Goal: Task Accomplishment & Management: Use online tool/utility

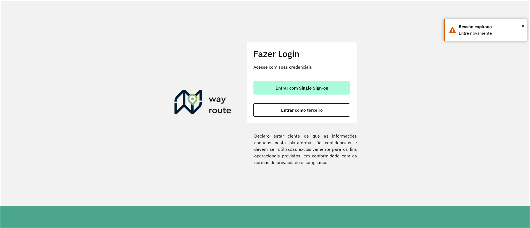
click at [321, 94] on div "Entrar com Single Sign-on Entrar como terceiro" at bounding box center [301, 98] width 97 height 35
click at [320, 92] on button "Entrar com Single Sign-on" at bounding box center [301, 87] width 97 height 13
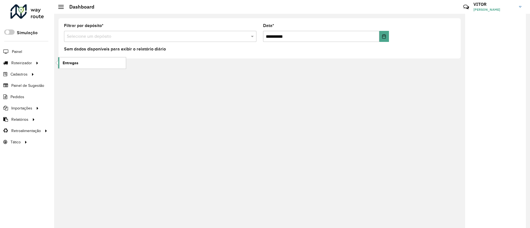
click at [62, 65] on link "Entregas" at bounding box center [92, 62] width 68 height 11
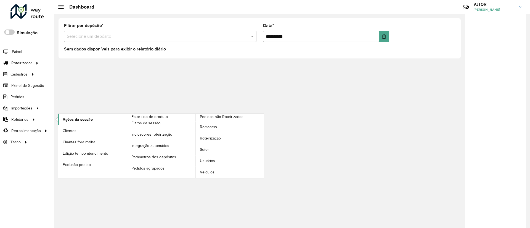
click at [65, 122] on span "Ações da sessão" at bounding box center [78, 120] width 30 height 6
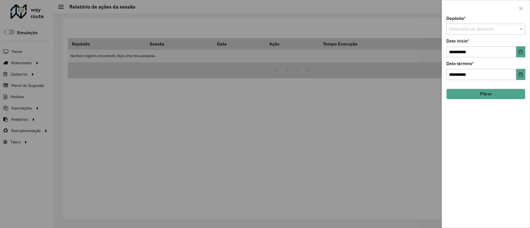
click at [506, 30] on input "text" at bounding box center [480, 29] width 62 height 7
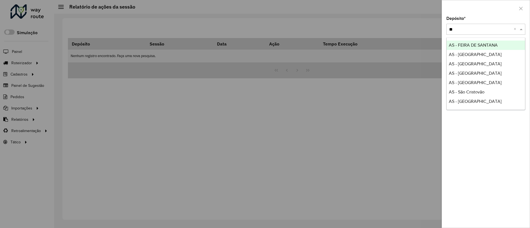
type input "*"
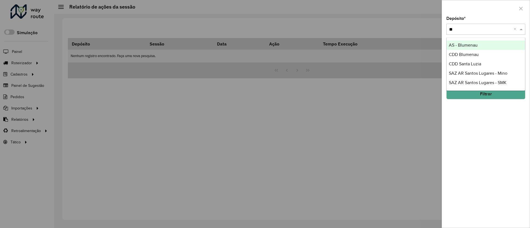
type input "*"
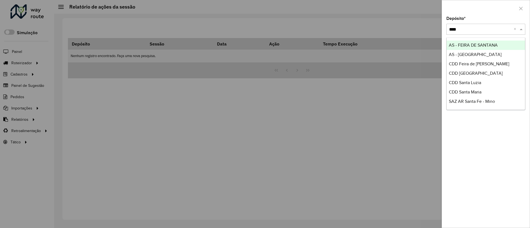
type input "*****"
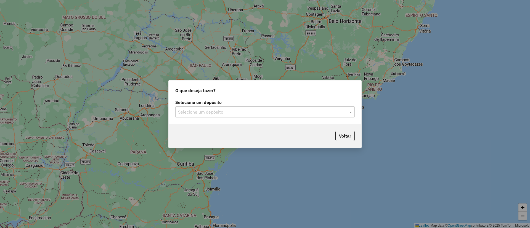
click at [239, 107] on div "Selecione um depósito" at bounding box center [264, 112] width 179 height 11
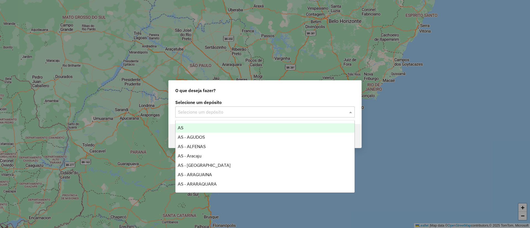
click at [241, 110] on input "text" at bounding box center [259, 112] width 163 height 7
type input "***"
